Goal: Task Accomplishment & Management: Use online tool/utility

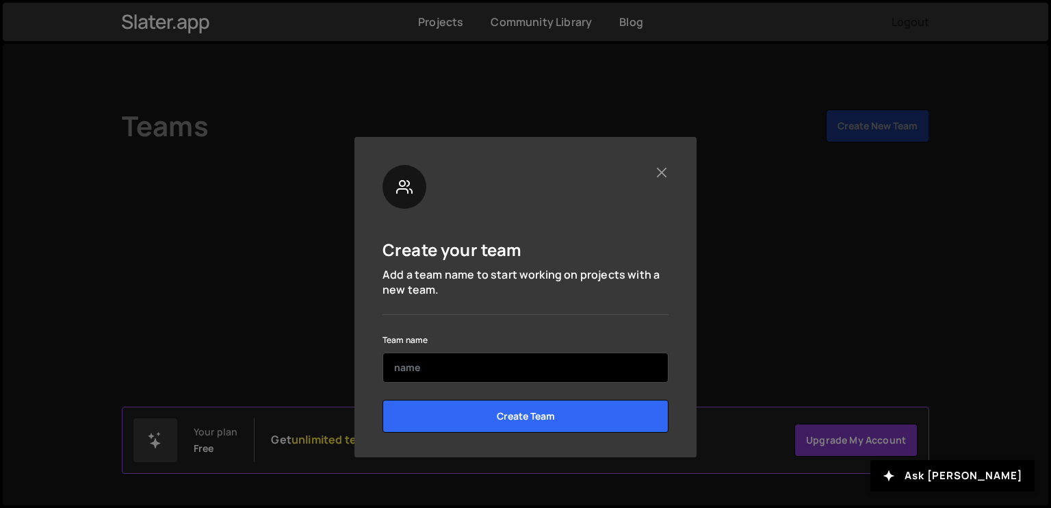
click at [460, 377] on input "text" at bounding box center [525, 367] width 286 height 30
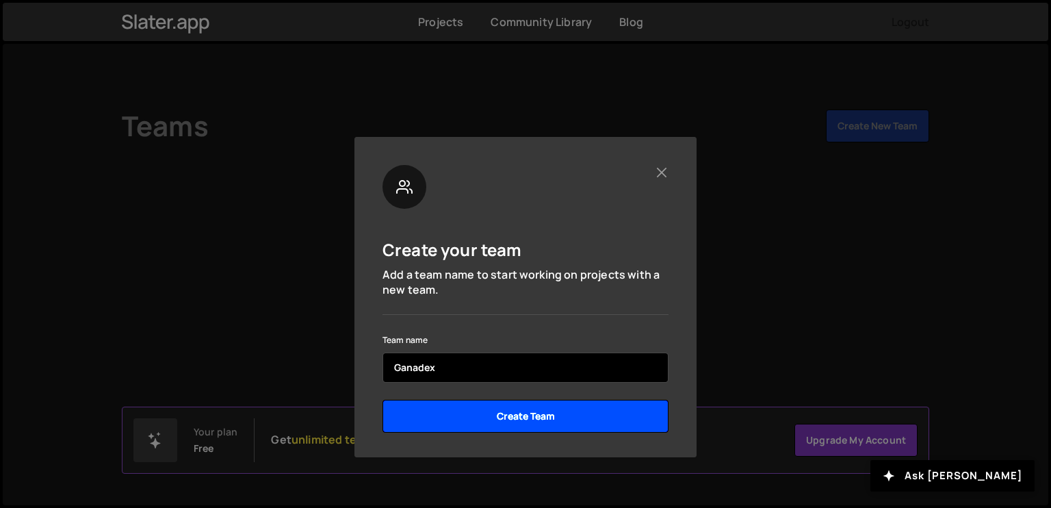
type input "Ganadex"
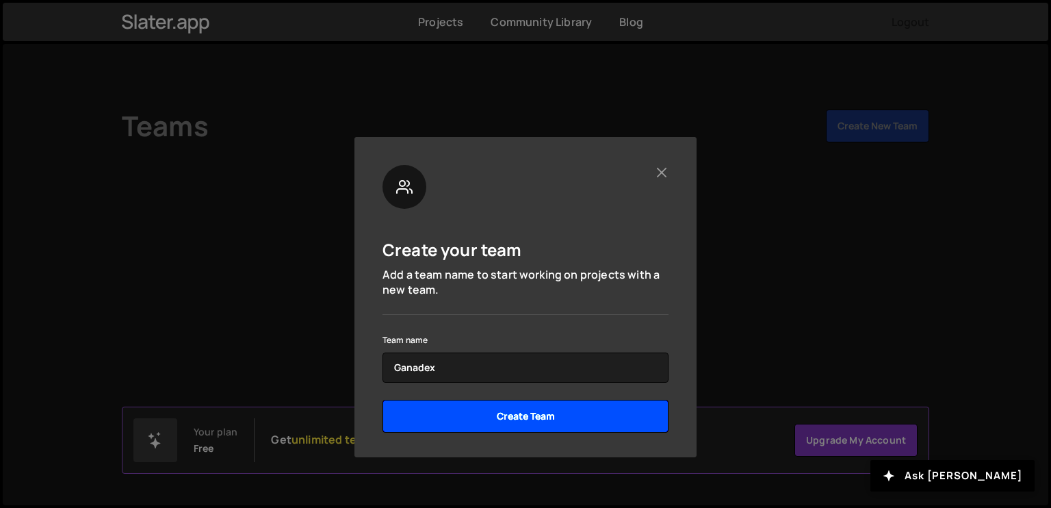
click at [424, 404] on input "Create Team" at bounding box center [525, 416] width 286 height 33
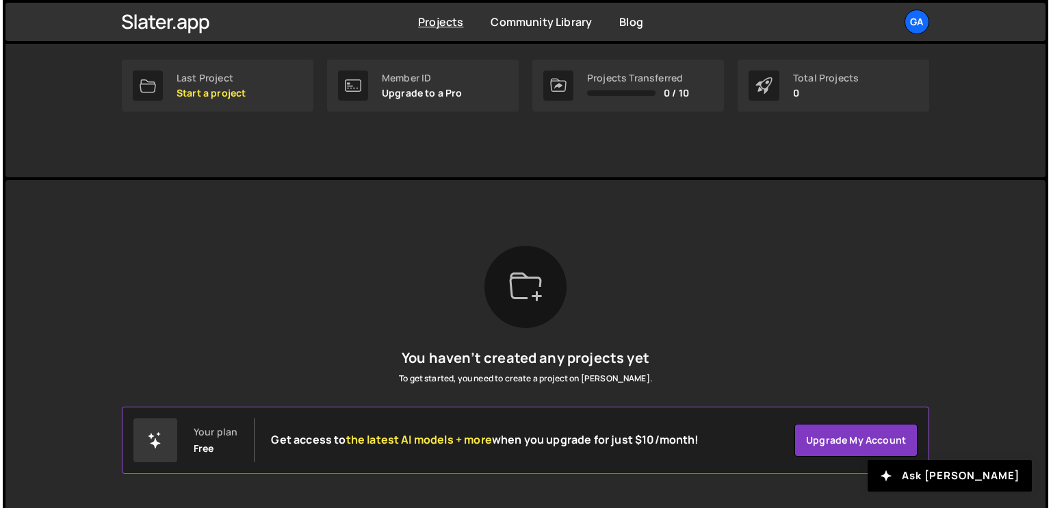
scroll to position [20, 0]
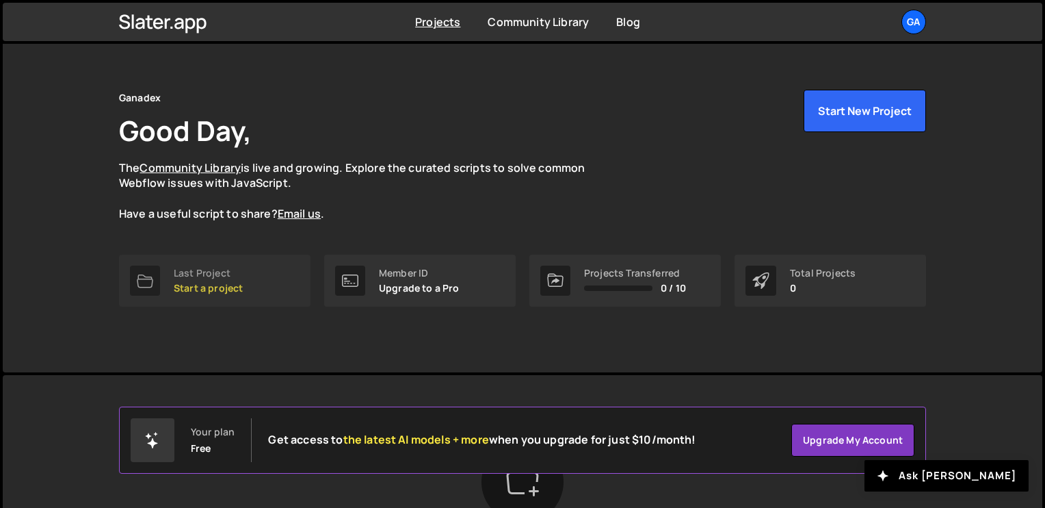
click at [200, 283] on p "Start a project" at bounding box center [208, 288] width 69 height 11
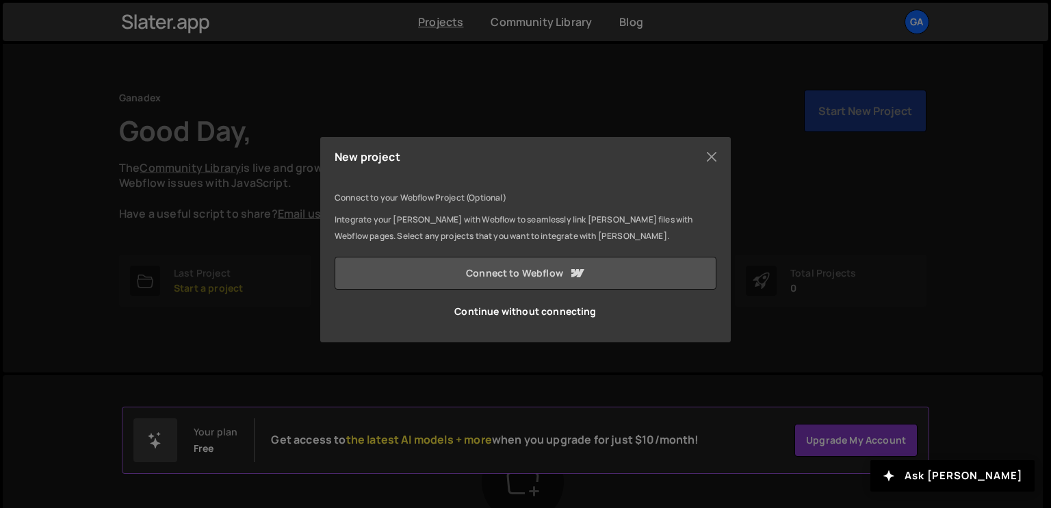
click at [515, 271] on link "Connect to Webflow" at bounding box center [526, 273] width 382 height 33
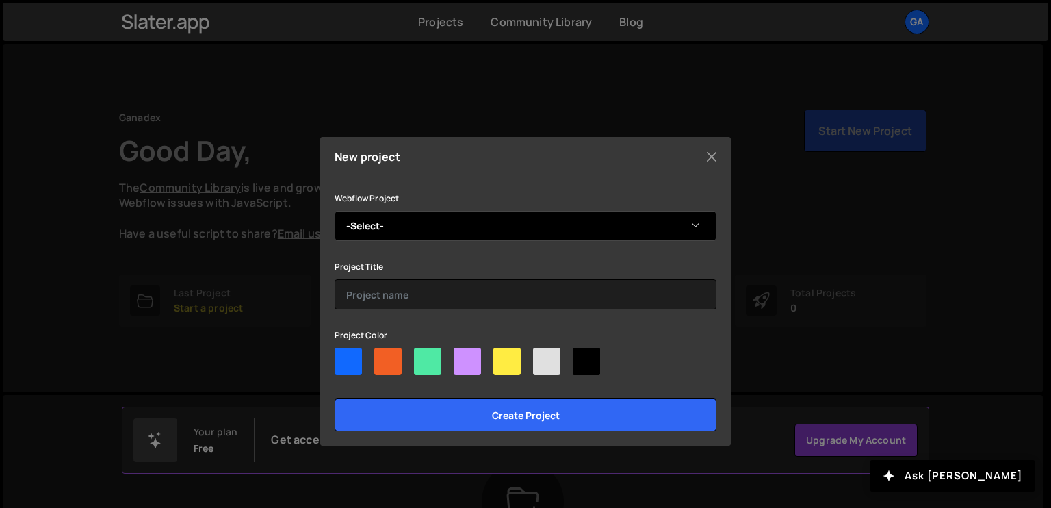
click at [531, 229] on select "-Select- Icaro's Amazing Site" at bounding box center [526, 226] width 382 height 30
select select "689d110e5f2868d21435fce9"
click at [335, 211] on select "-Select- Icaro's Amazing Site" at bounding box center [526, 226] width 382 height 30
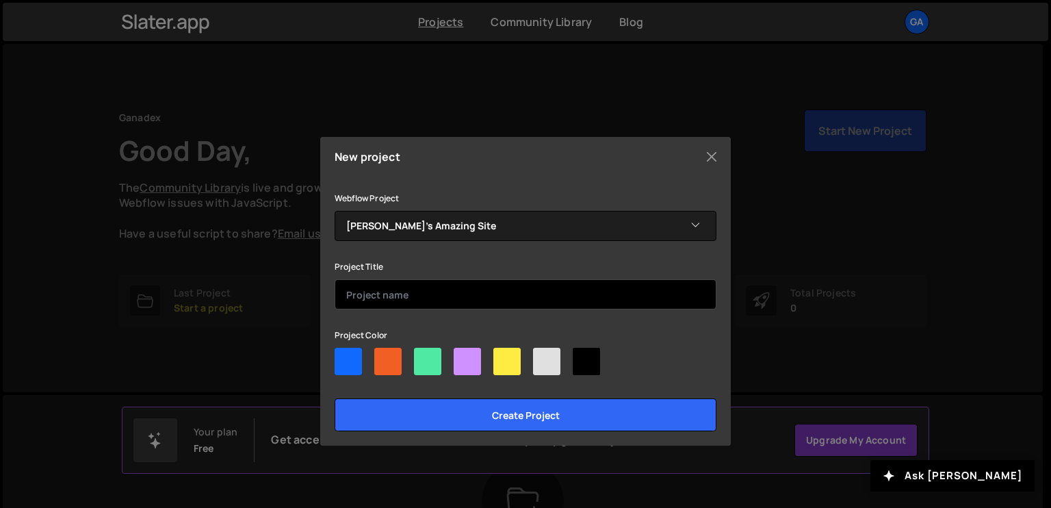
click at [498, 280] on input "text" at bounding box center [526, 294] width 382 height 30
type input "Ganadex"
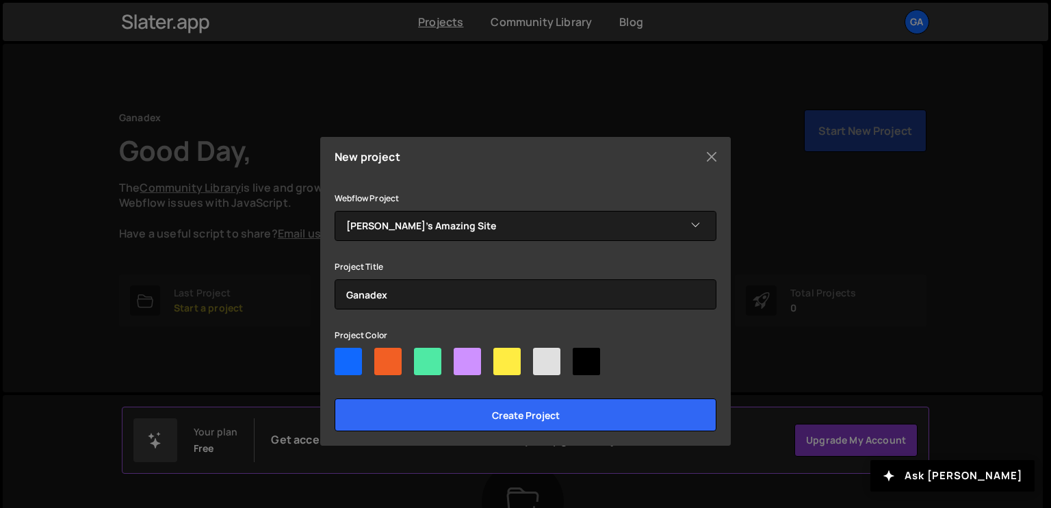
click at [460, 362] on div at bounding box center [467, 361] width 27 height 27
click at [460, 356] on input"] "radio" at bounding box center [458, 352] width 9 height 9
radio input"] "true"
click at [419, 363] on div at bounding box center [427, 361] width 27 height 27
click at [419, 356] on input"] "radio" at bounding box center [418, 352] width 9 height 9
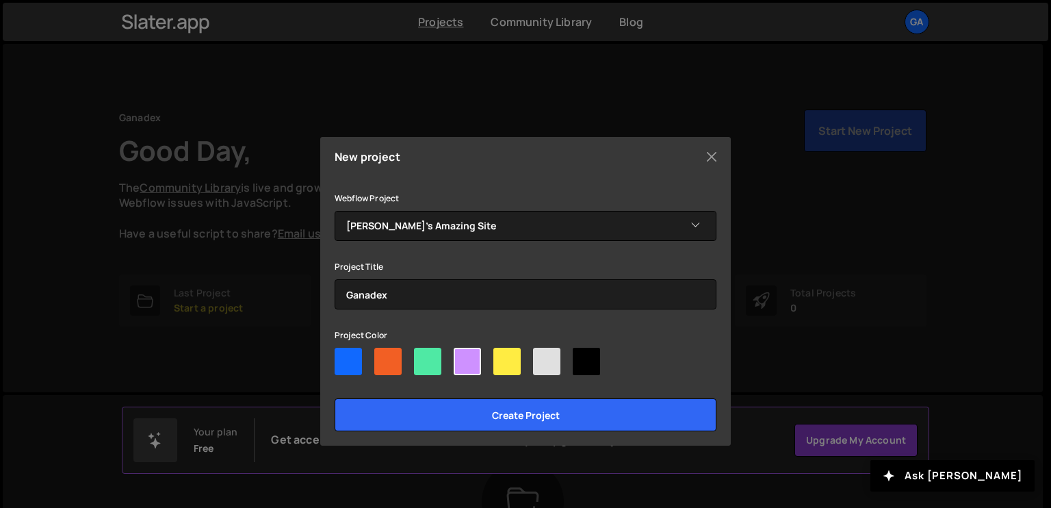
radio input"] "true"
click at [384, 366] on div at bounding box center [387, 361] width 27 height 27
click at [383, 356] on input"] "radio" at bounding box center [378, 352] width 9 height 9
radio input"] "true"
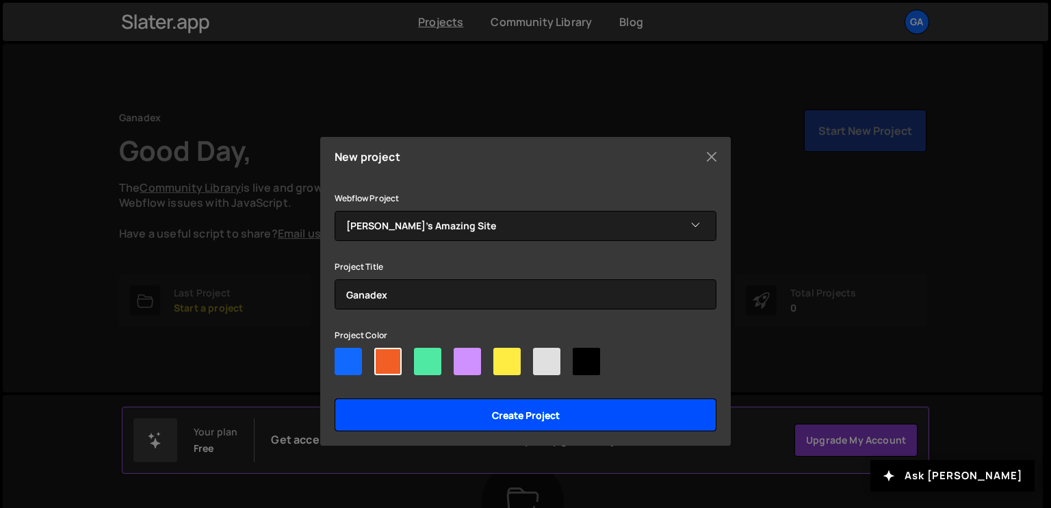
click at [413, 414] on input "Create project" at bounding box center [526, 414] width 382 height 33
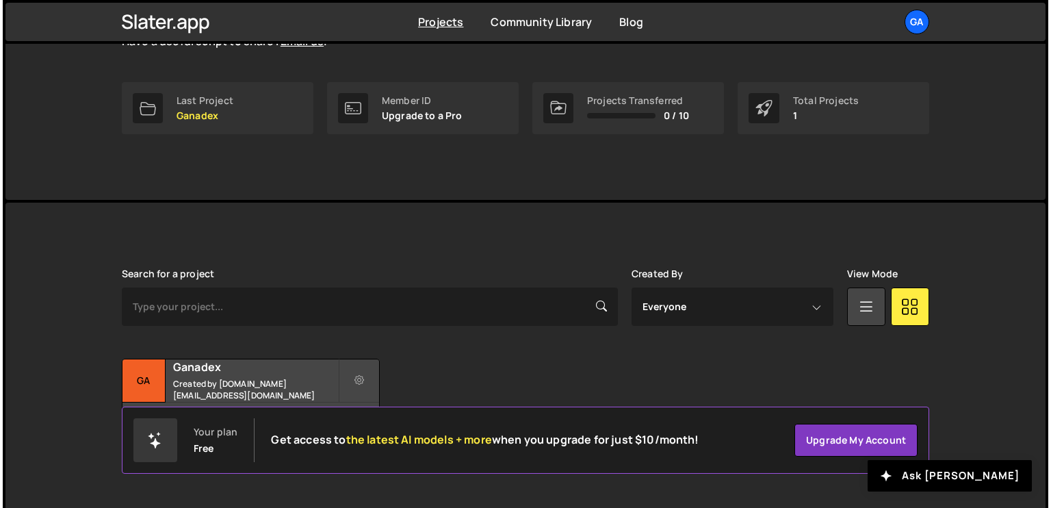
scroll to position [196, 0]
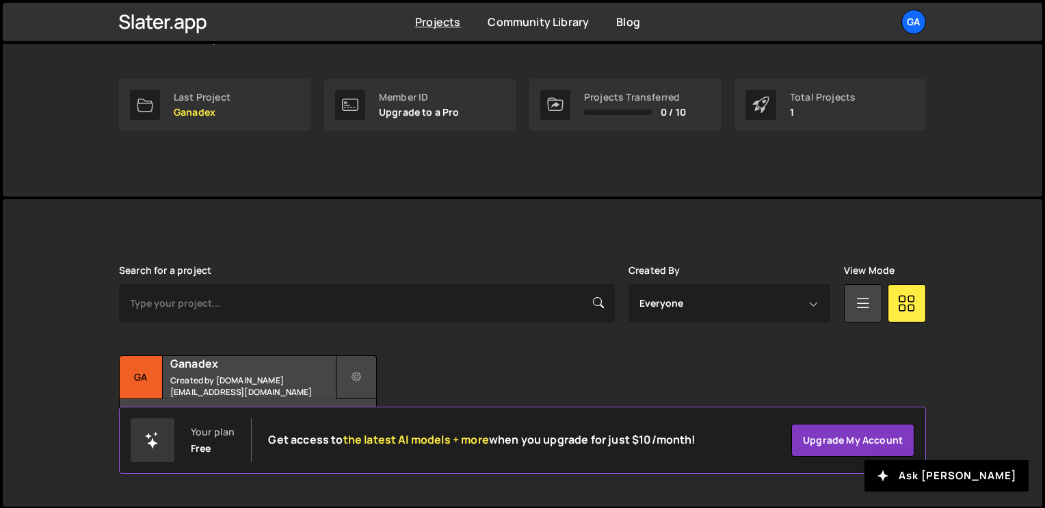
click at [359, 376] on icon at bounding box center [357, 377] width 10 height 14
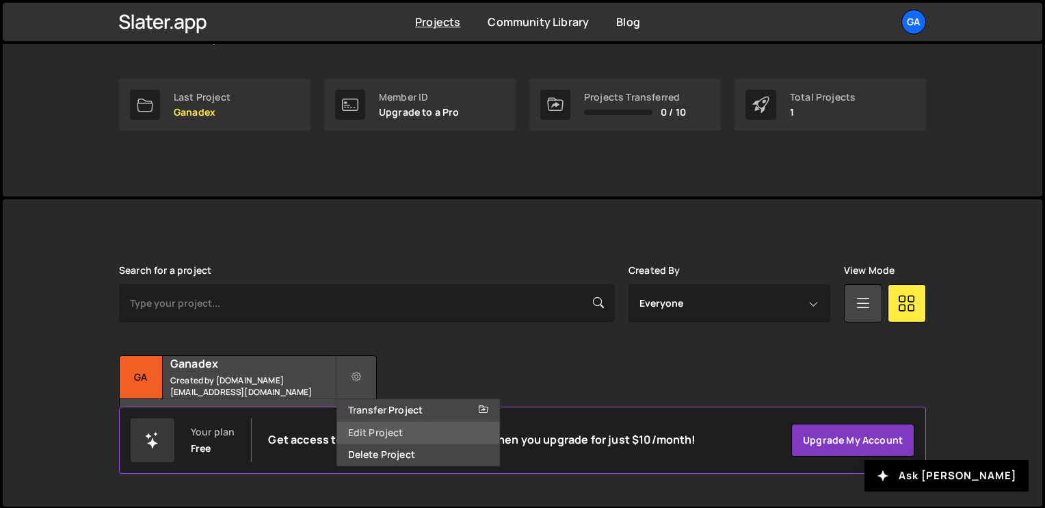
click at [390, 434] on link "Edit Project" at bounding box center [418, 432] width 163 height 22
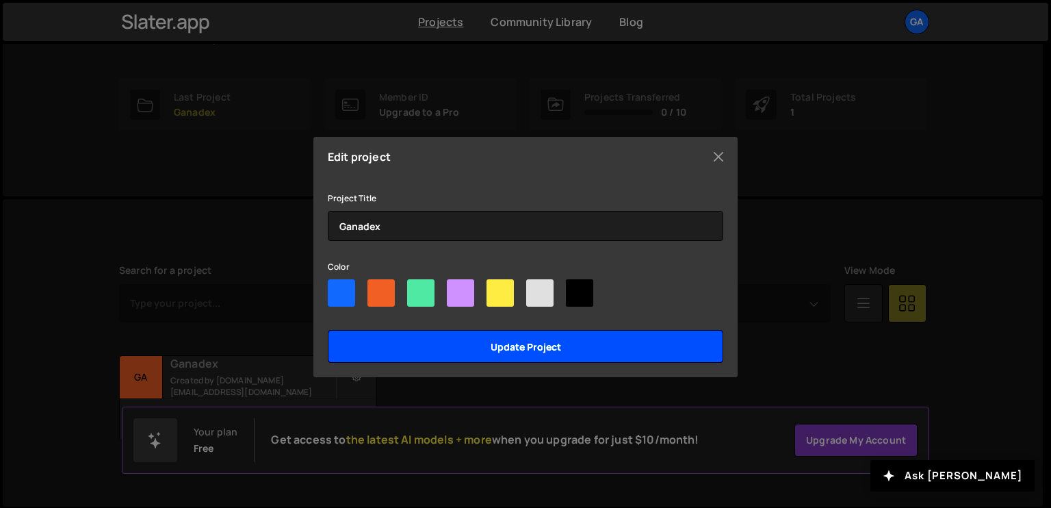
click at [521, 352] on input "Update project" at bounding box center [525, 346] width 395 height 33
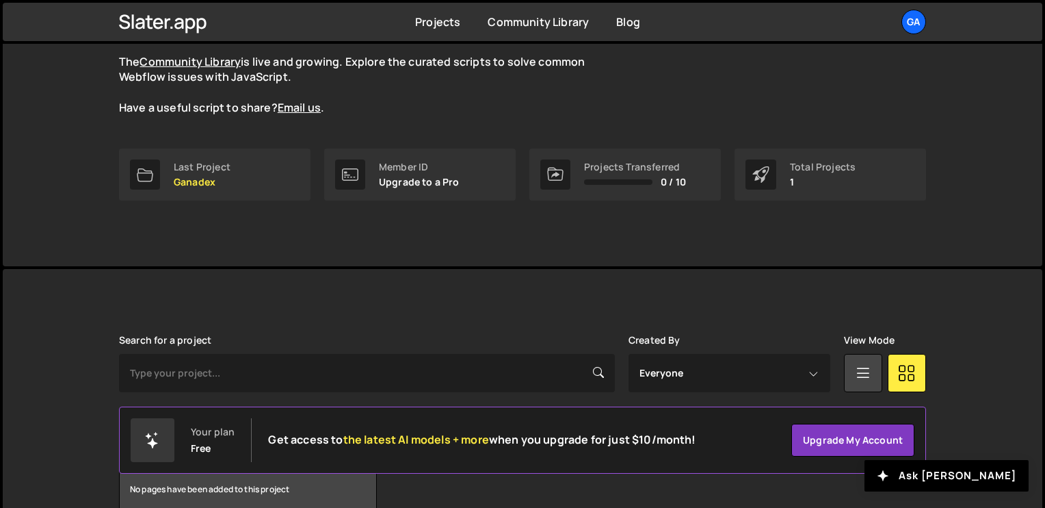
scroll to position [196, 0]
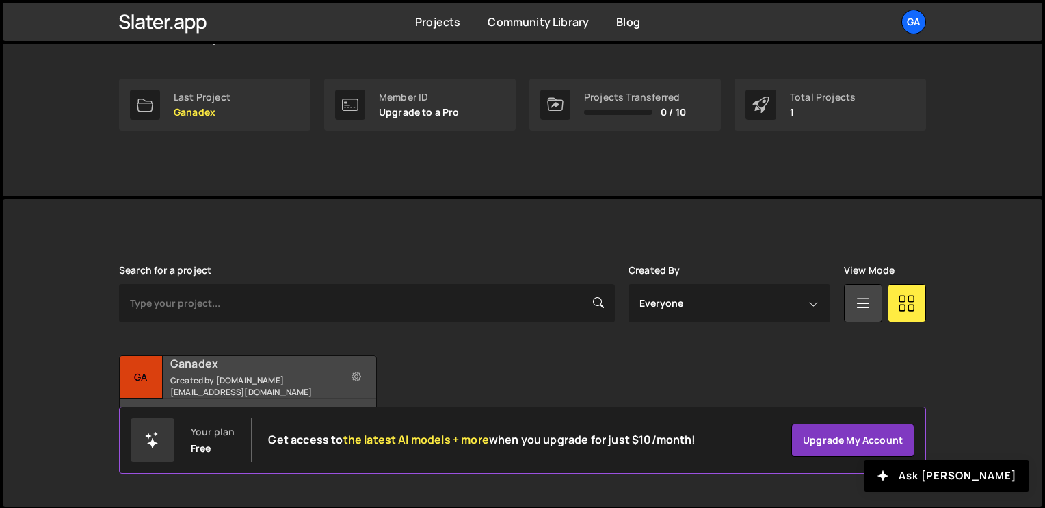
click at [170, 361] on h2 "Ganadex" at bounding box center [252, 363] width 165 height 15
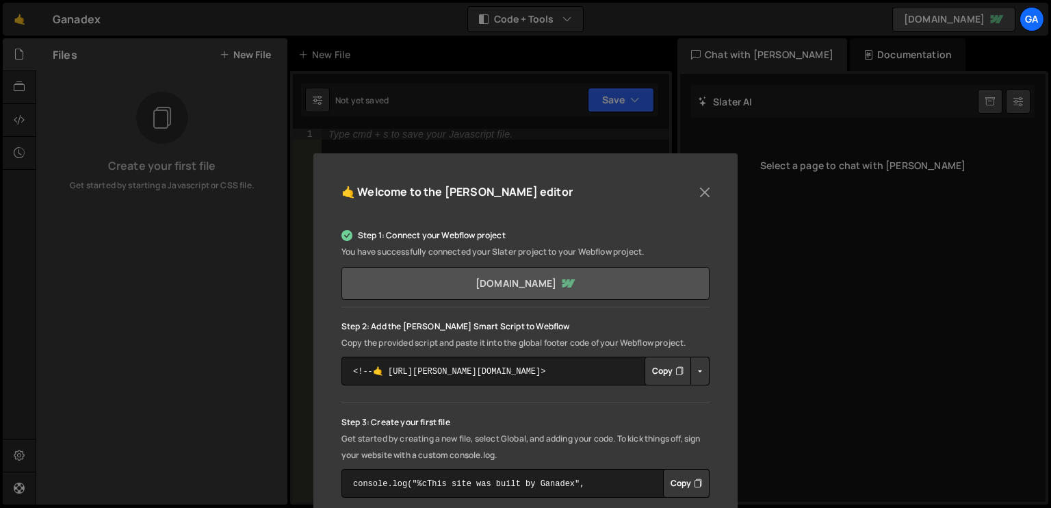
click at [559, 281] on link "[DOMAIN_NAME]" at bounding box center [525, 283] width 368 height 33
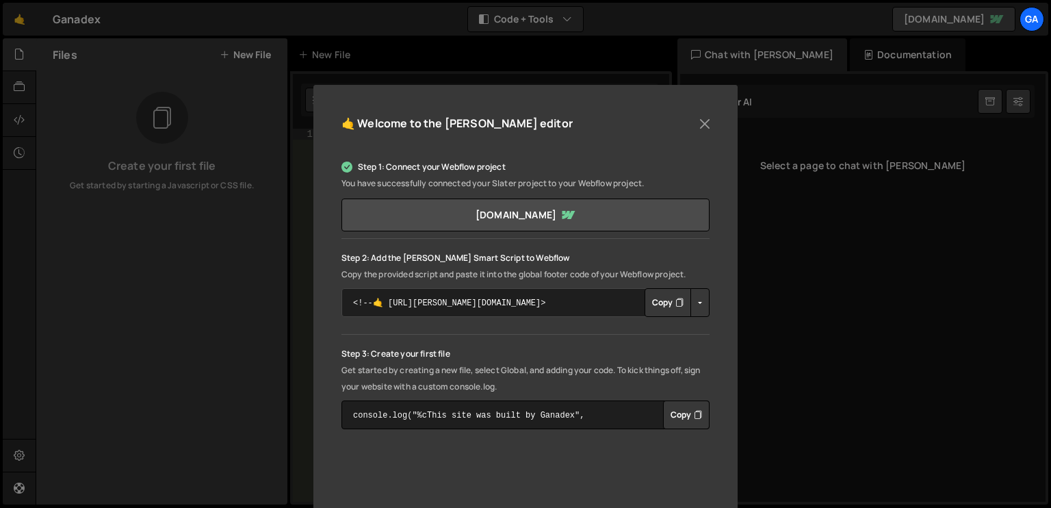
click at [630, 309] on textarea "<!--🤙 [URL][PERSON_NAME][DOMAIN_NAME]> <script>document.addEventListener("DOMCo…" at bounding box center [525, 302] width 368 height 29
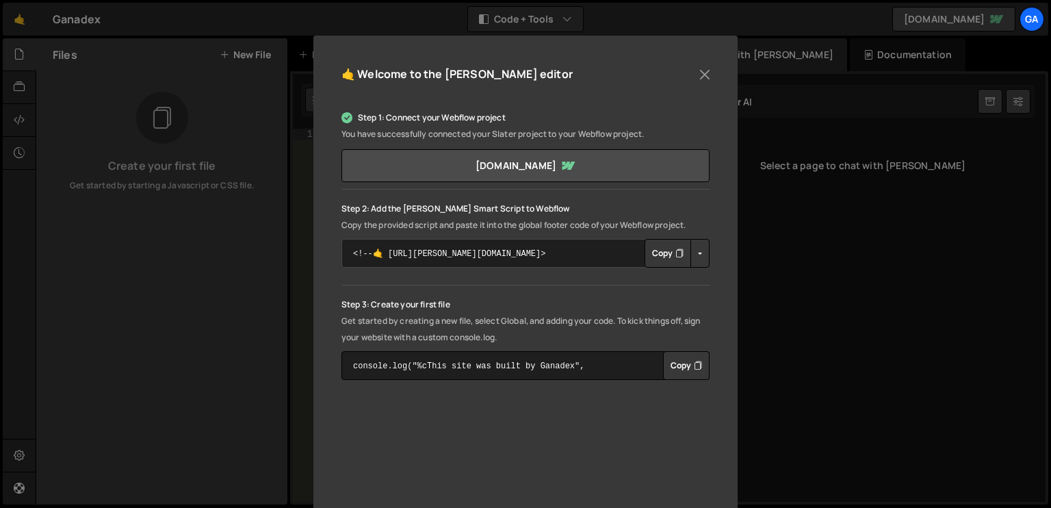
scroll to position [137, 0]
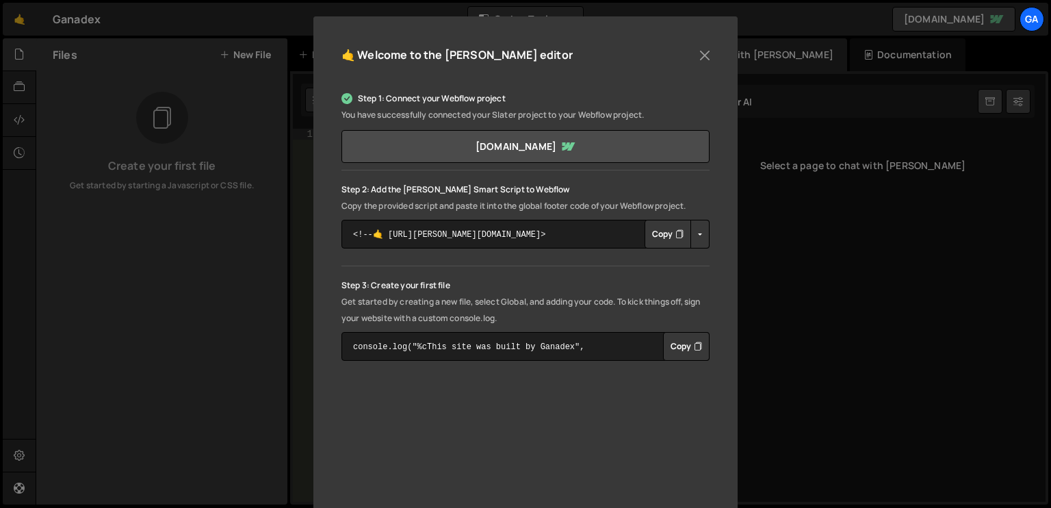
click at [663, 234] on button "Copy" at bounding box center [667, 234] width 47 height 29
click at [697, 236] on button "Button group with nested dropdown" at bounding box center [699, 234] width 19 height 29
click at [638, 285] on p "Step 3: Create your first file" at bounding box center [525, 285] width 368 height 16
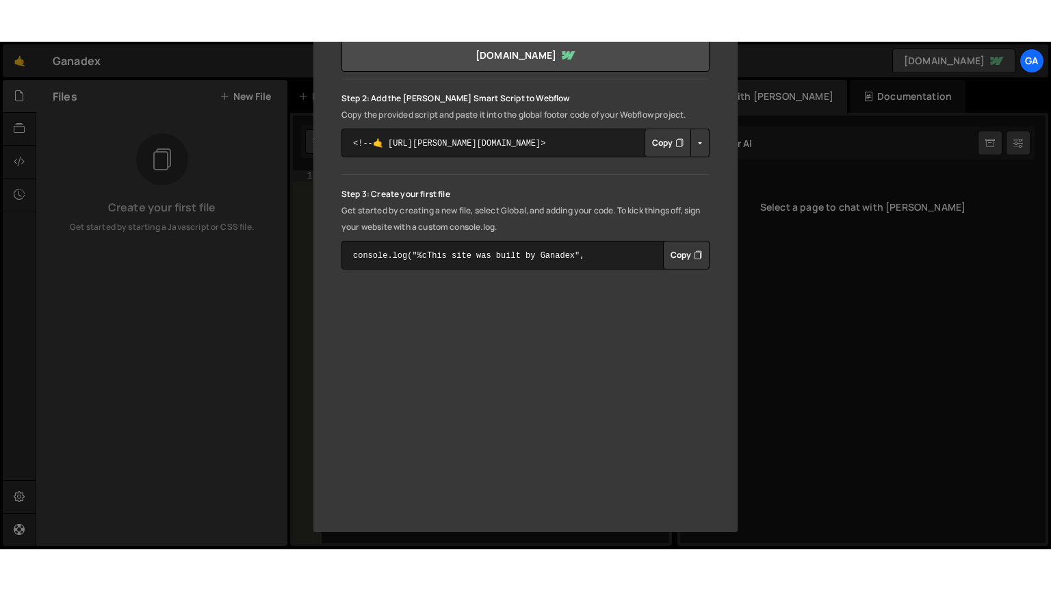
scroll to position [271, 0]
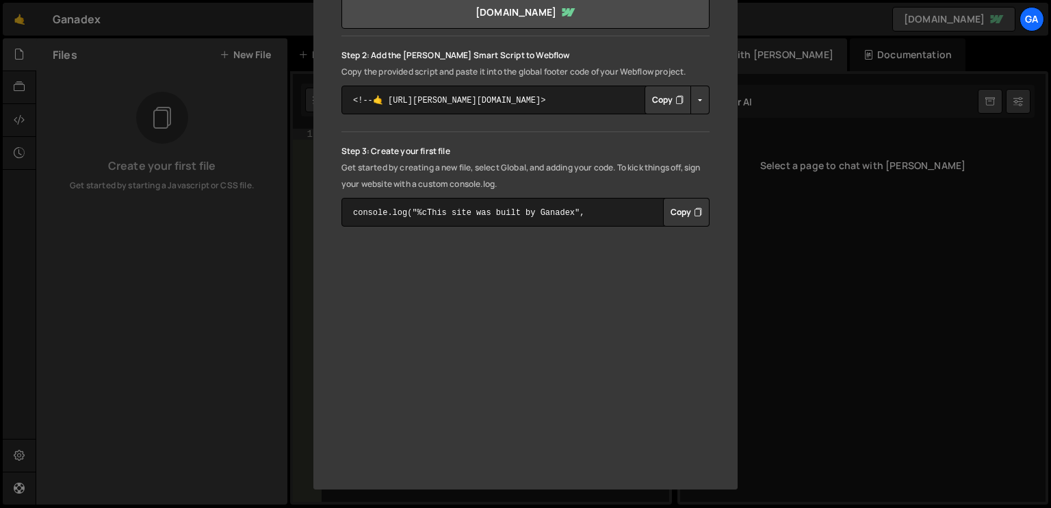
click at [561, 185] on p "Get started by creating a new file, select Global, and adding your code. To kic…" at bounding box center [525, 175] width 368 height 33
